Goal: Task Accomplishment & Management: Use online tool/utility

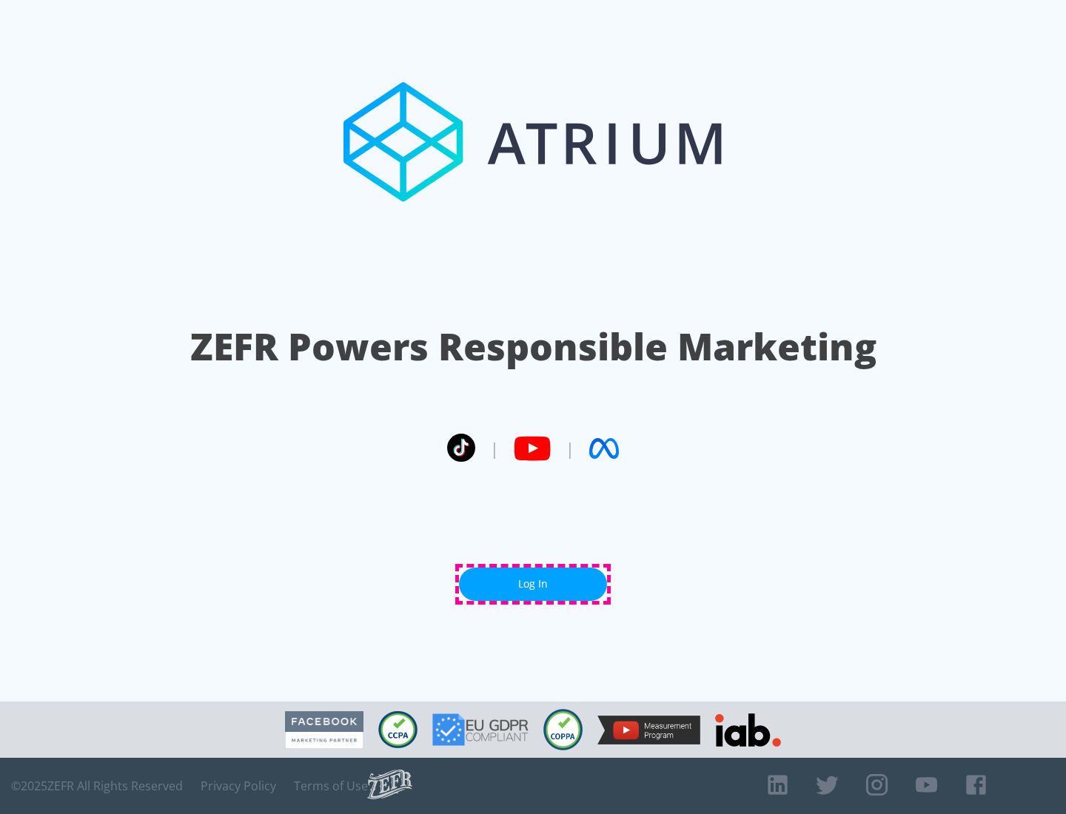
click at [533, 584] on link "Log In" at bounding box center [533, 584] width 148 height 33
